Goal: Information Seeking & Learning: Learn about a topic

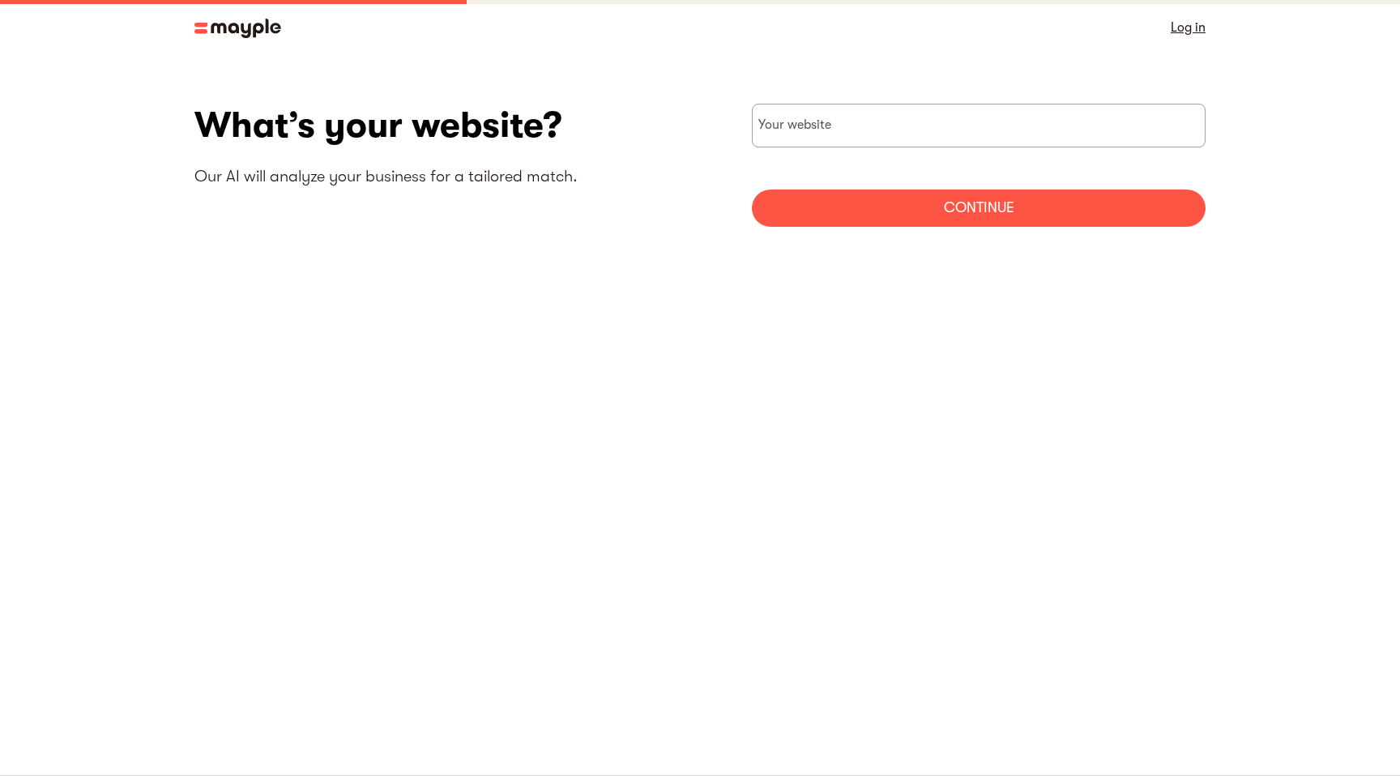
click at [254, 26] on img at bounding box center [237, 28] width 87 height 19
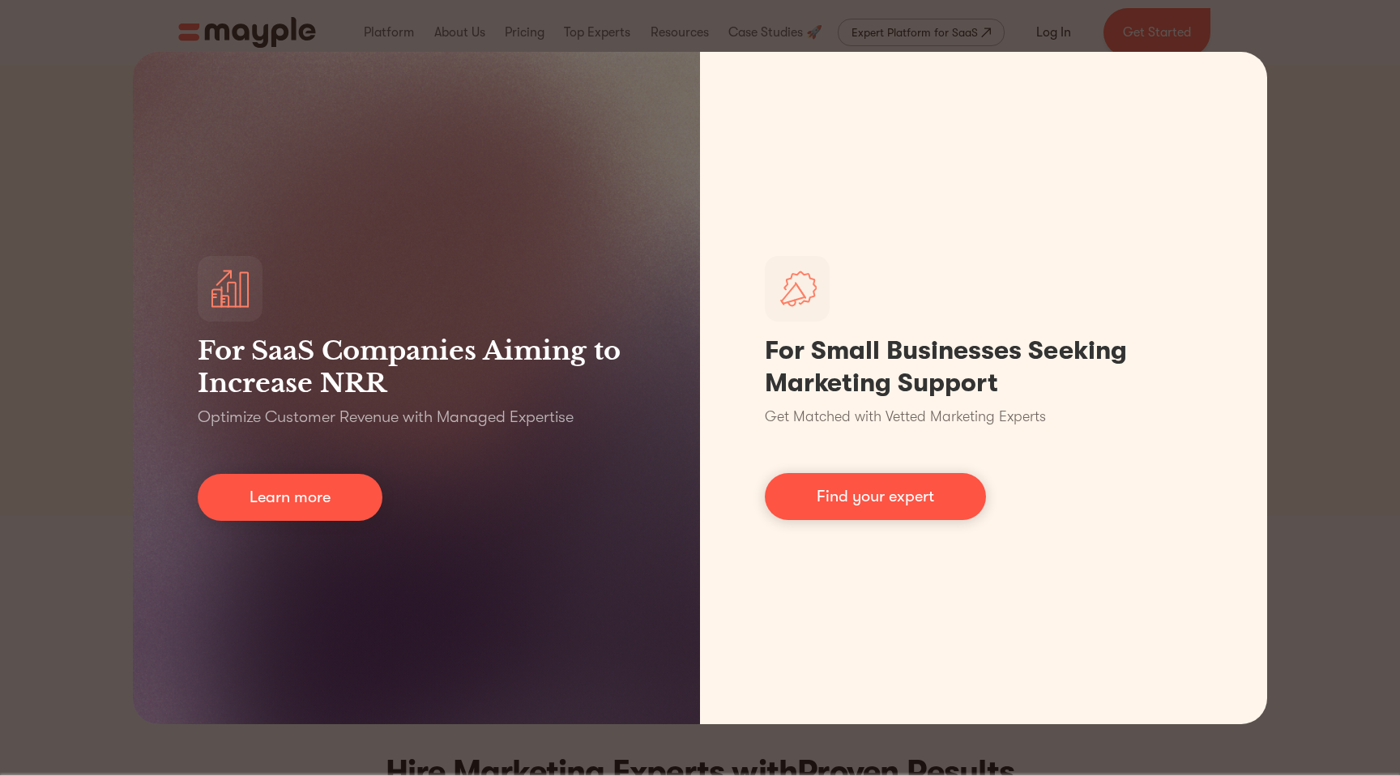
click at [1286, 120] on div "For SaaS Companies Aiming to Increase NRR Optimize Customer Revenue with Manage…" at bounding box center [700, 388] width 1400 height 776
click at [1322, 106] on div "For SaaS Companies Aiming to Increase NRR Optimize Customer Revenue with Manage…" at bounding box center [700, 388] width 1400 height 776
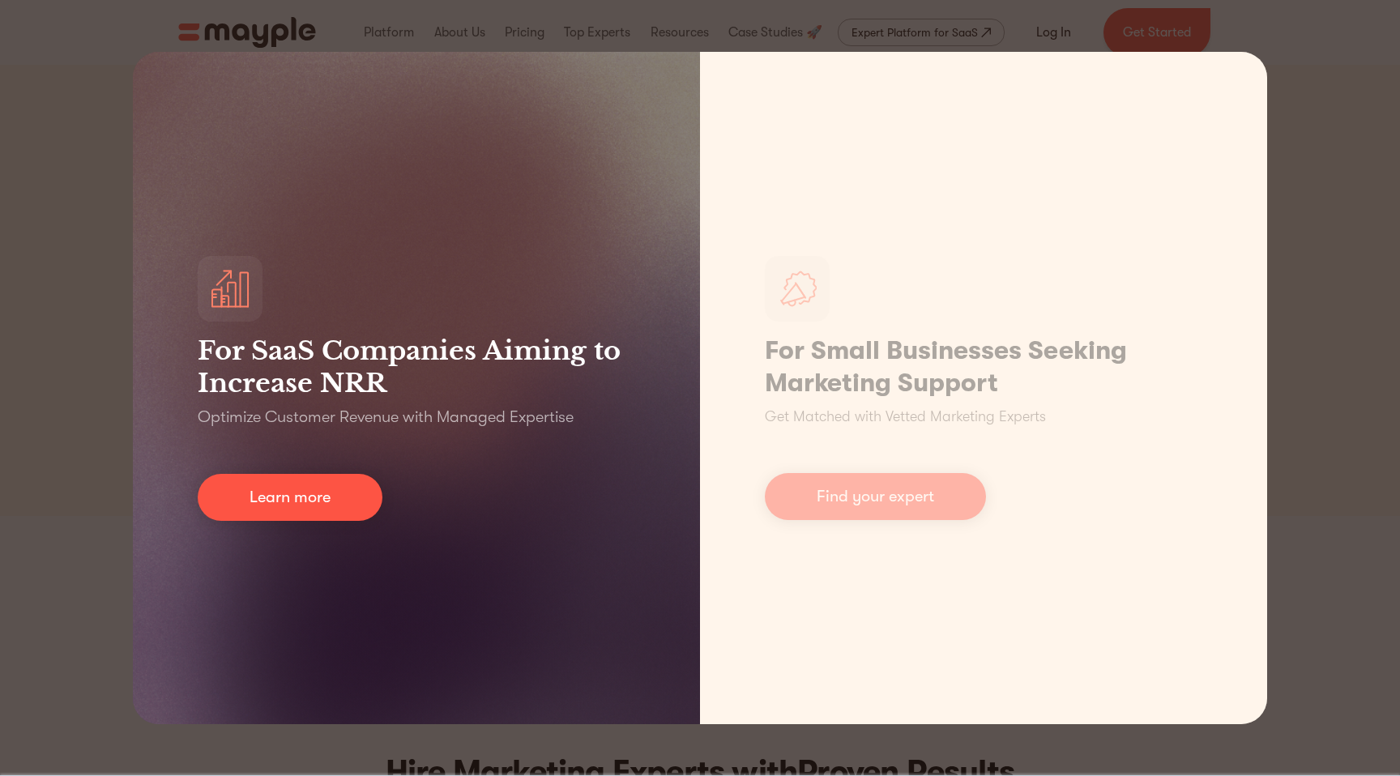
click at [299, 95] on div "For SaaS Companies Aiming to Increase NRR Optimize Customer Revenue with Manage…" at bounding box center [416, 388] width 567 height 672
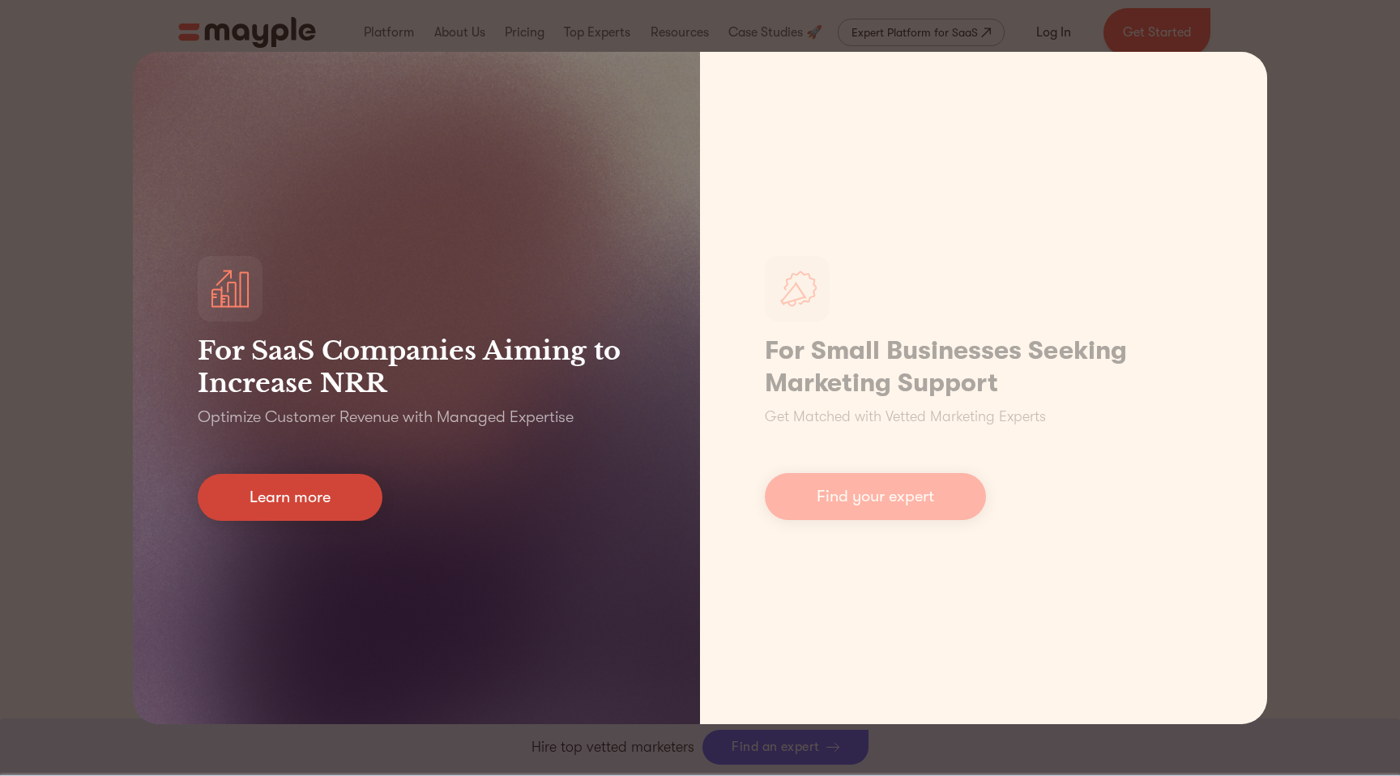
scroll to position [1108, 0]
click at [327, 507] on link "Learn more" at bounding box center [290, 497] width 185 height 47
